Goal: Task Accomplishment & Management: Complete application form

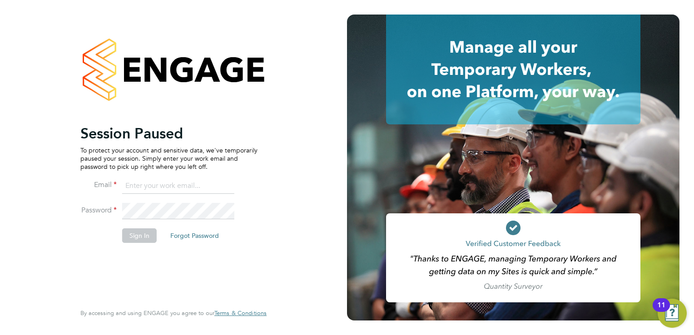
type input "[EMAIL_ADDRESS][DOMAIN_NAME]"
click at [318, 40] on div "Session Paused To protect your account and sensitive data, we've temporarily pa…" at bounding box center [173, 167] width 347 height 335
click at [119, 237] on li "Sign In Forgot Password" at bounding box center [168, 240] width 177 height 24
click at [134, 241] on button "Sign In" at bounding box center [139, 235] width 35 height 15
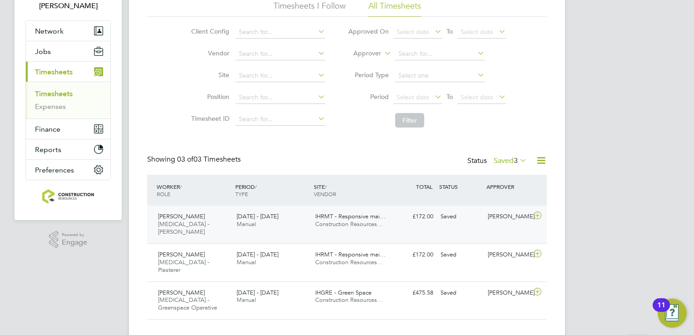
scroll to position [68, 0]
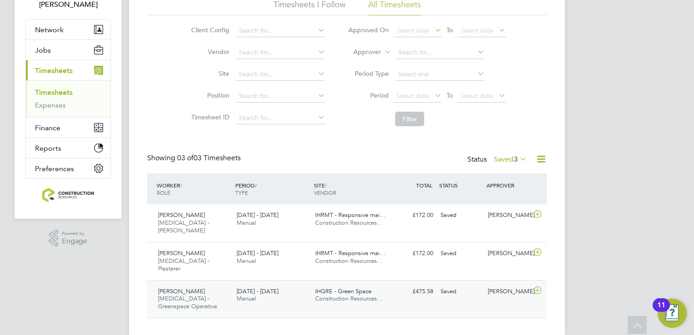
click at [519, 284] on div "James Fuller" at bounding box center [507, 291] width 47 height 15
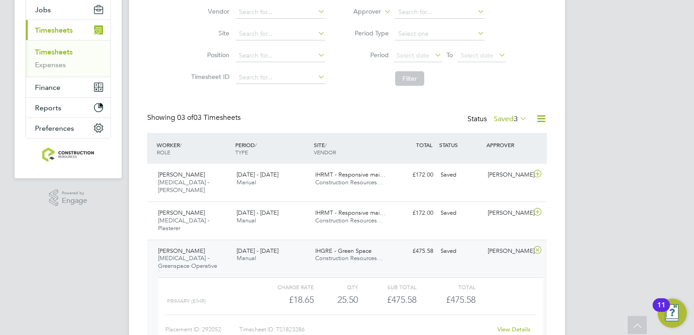
scroll to position [151, 0]
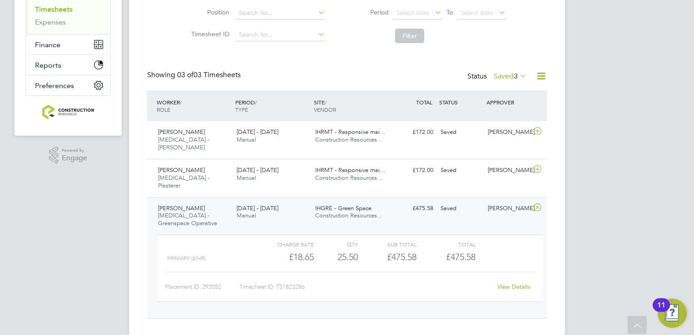
click at [519, 283] on link "View Details" at bounding box center [513, 287] width 33 height 8
click at [343, 82] on div "Showing 03 of 03 Timesheets Status Saved 3" at bounding box center [347, 80] width 400 height 20
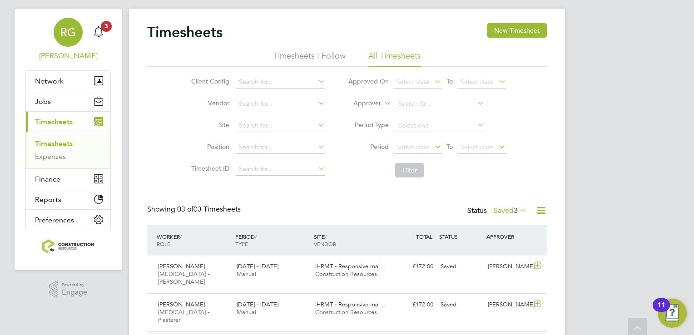
scroll to position [0, 0]
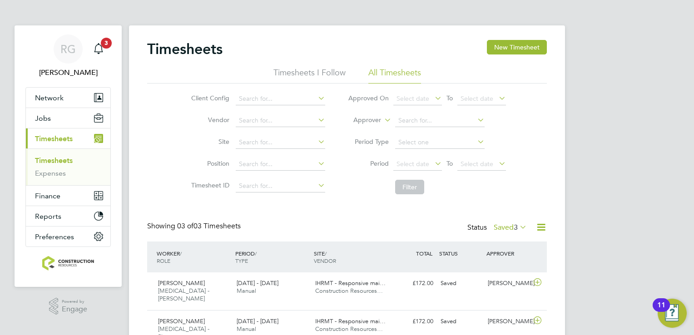
click at [62, 135] on span "Timesheets" at bounding box center [54, 138] width 38 height 9
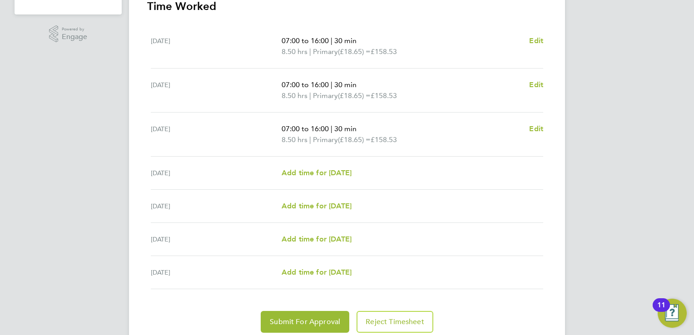
scroll to position [305, 0]
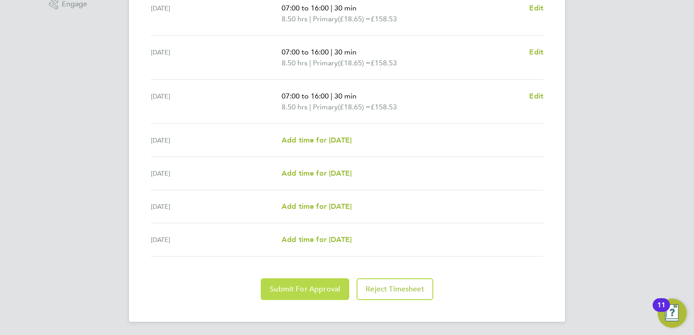
click at [287, 292] on span "Submit For Approval" at bounding box center [305, 289] width 70 height 9
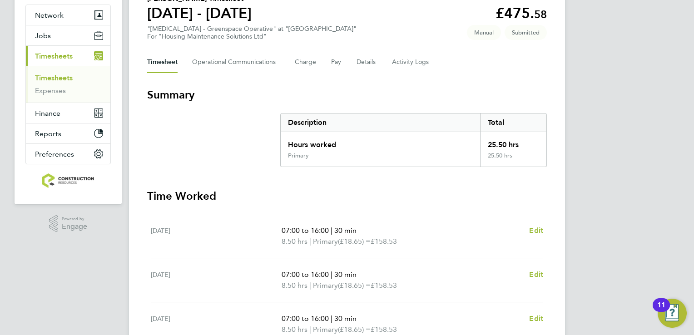
scroll to position [78, 0]
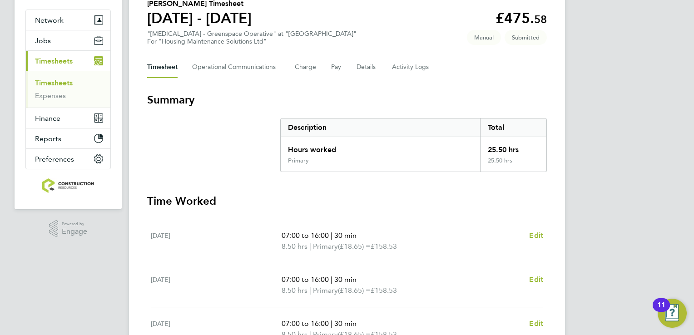
click at [71, 81] on link "Timesheets" at bounding box center [54, 83] width 38 height 9
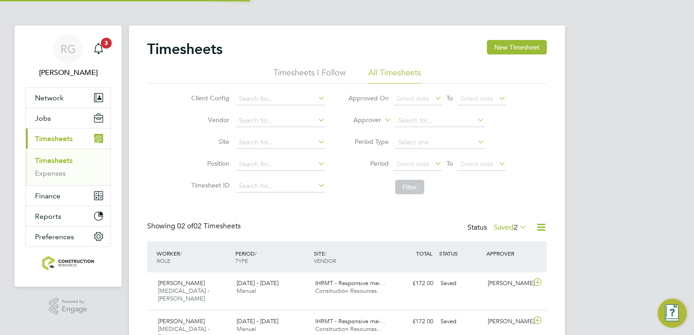
scroll to position [23, 79]
